Goal: Task Accomplishment & Management: Use online tool/utility

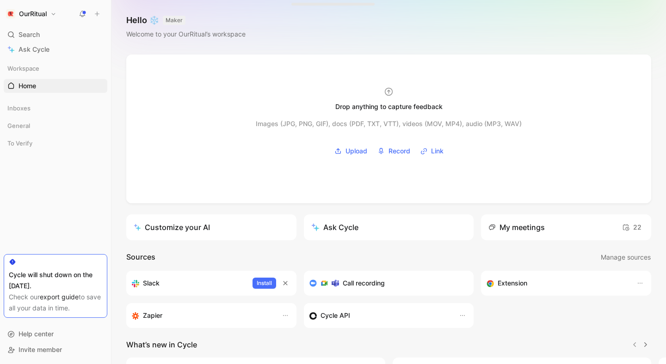
click at [54, 16] on button "OurRitual" at bounding box center [31, 13] width 55 height 13
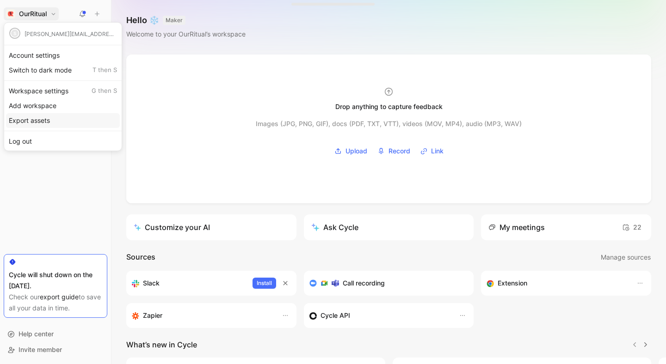
click at [45, 122] on div "Export assets" at bounding box center [63, 120] width 114 height 15
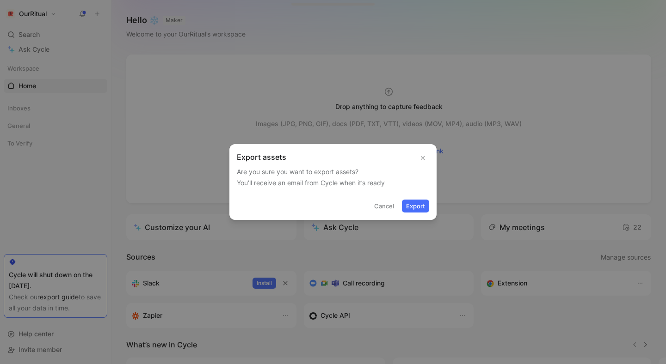
click at [390, 204] on button "Cancel" at bounding box center [384, 206] width 28 height 13
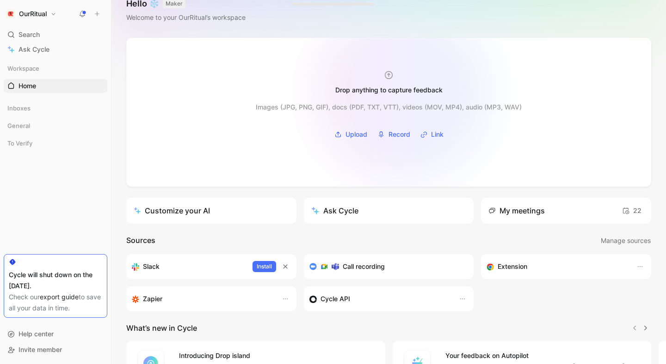
scroll to position [16, 0]
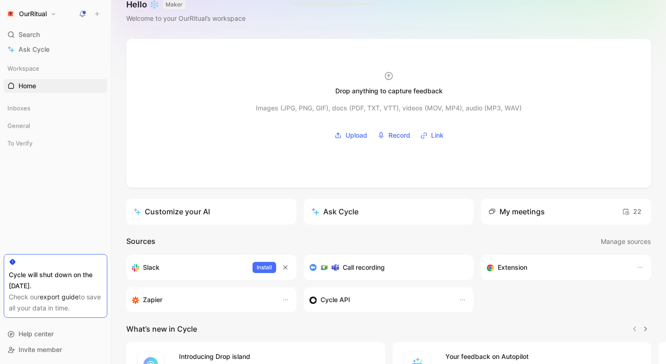
click at [49, 12] on button "OurRitual" at bounding box center [31, 13] width 55 height 13
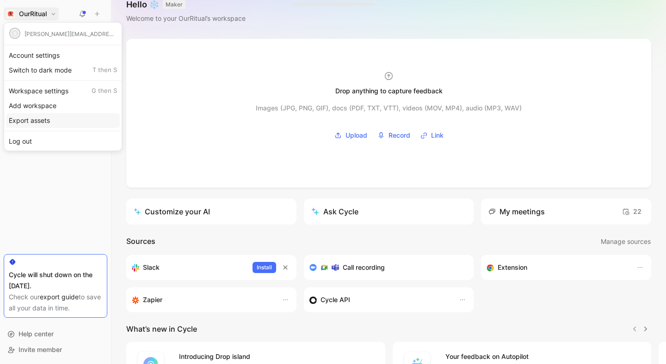
click at [48, 120] on div "Export assets" at bounding box center [63, 120] width 114 height 15
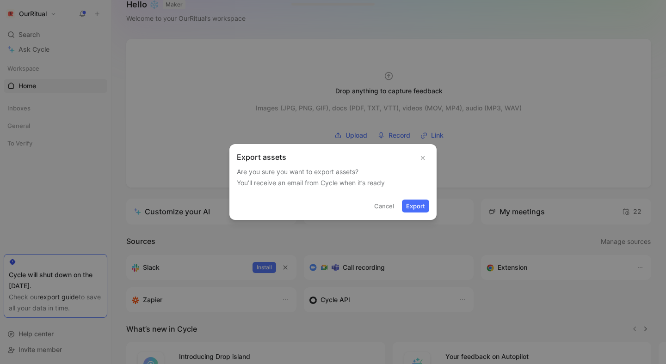
click at [414, 207] on button "Export" at bounding box center [415, 206] width 27 height 13
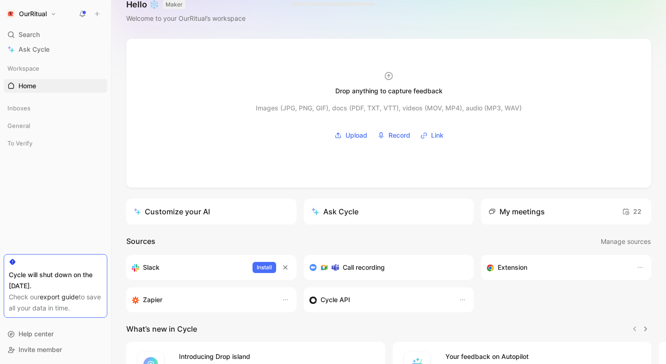
click at [44, 10] on h1 "OurRitual" at bounding box center [33, 14] width 28 height 8
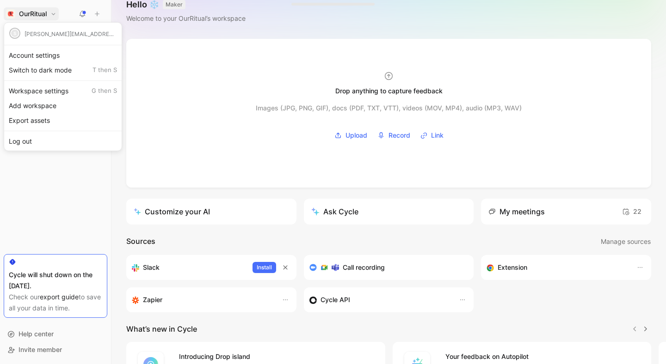
click at [41, 185] on div at bounding box center [333, 182] width 666 height 364
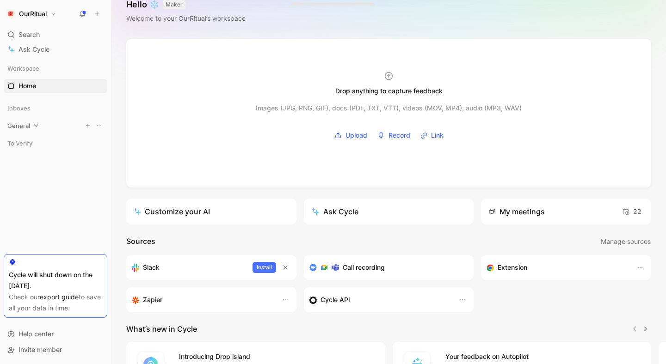
click at [31, 128] on div "General" at bounding box center [56, 126] width 104 height 14
click at [35, 107] on icon at bounding box center [37, 108] width 4 height 2
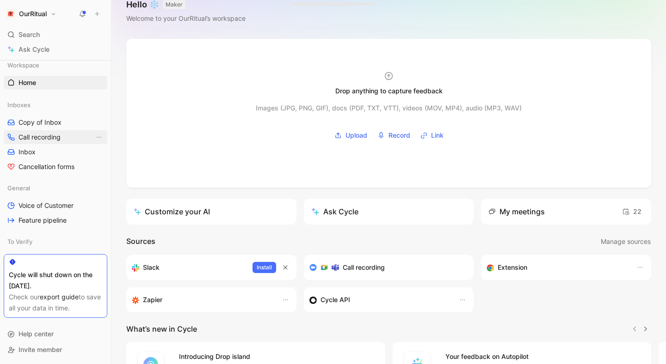
scroll to position [0, 0]
